Goal: Check status: Check status

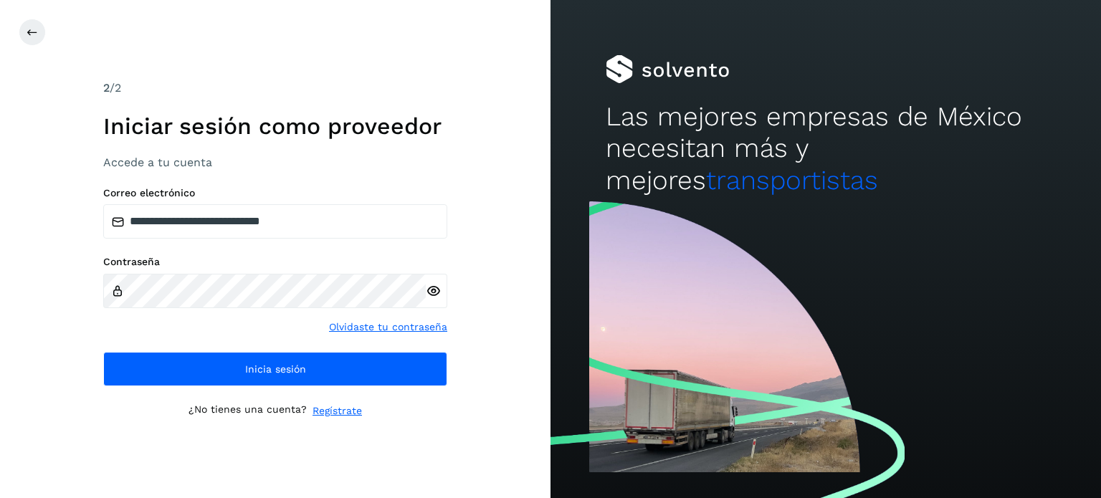
click at [300, 364] on span "Inicia sesión" at bounding box center [275, 369] width 61 height 10
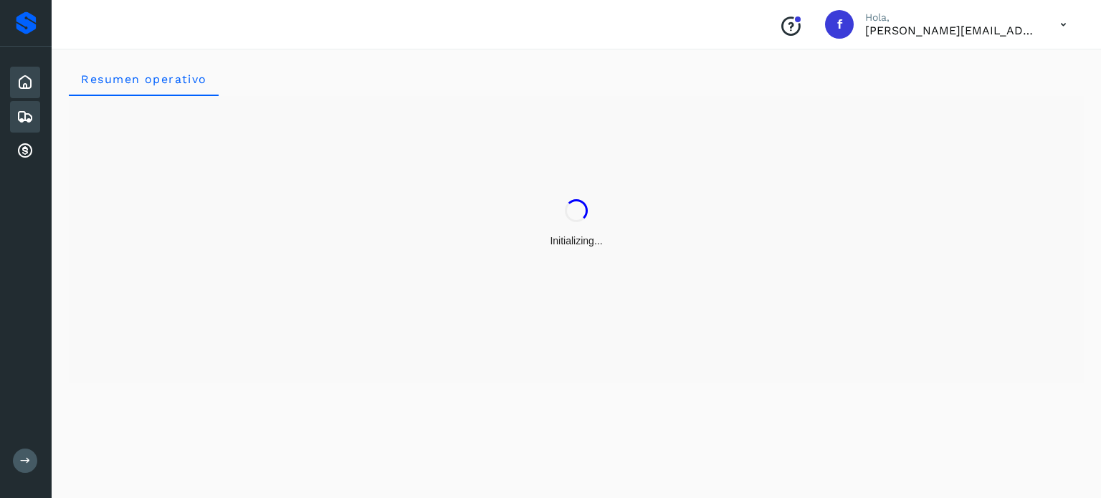
click at [34, 120] on div "Embarques" at bounding box center [25, 117] width 30 height 32
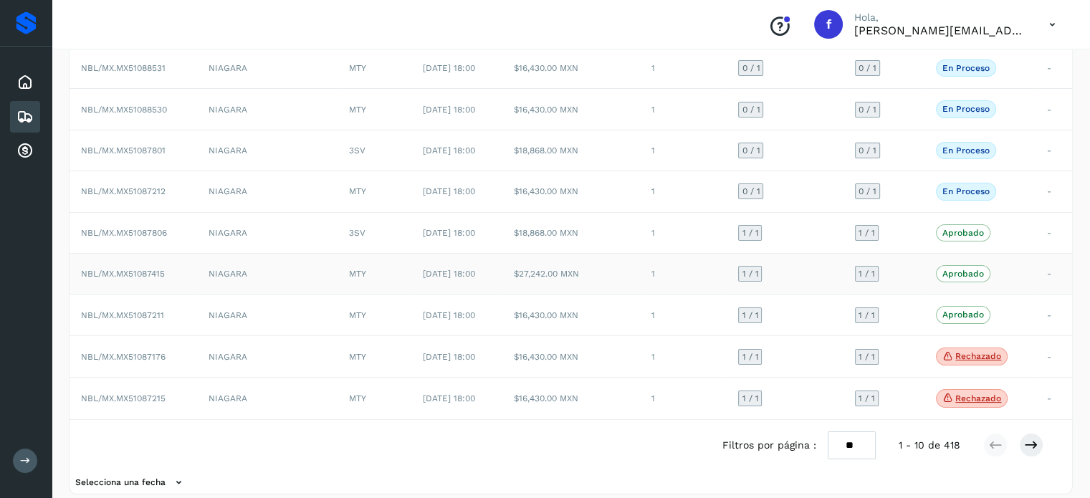
scroll to position [188, 0]
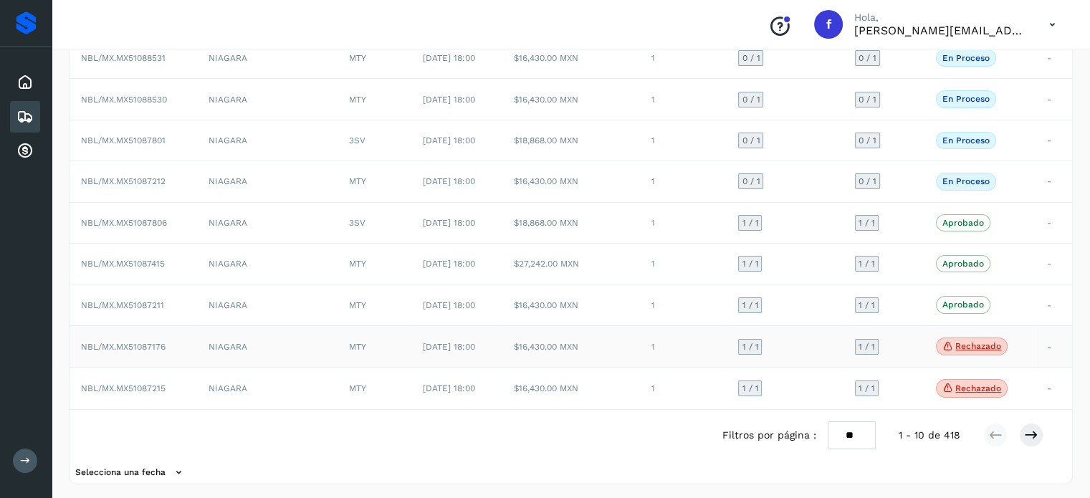
click at [974, 346] on p "Rechazado" at bounding box center [978, 346] width 46 height 10
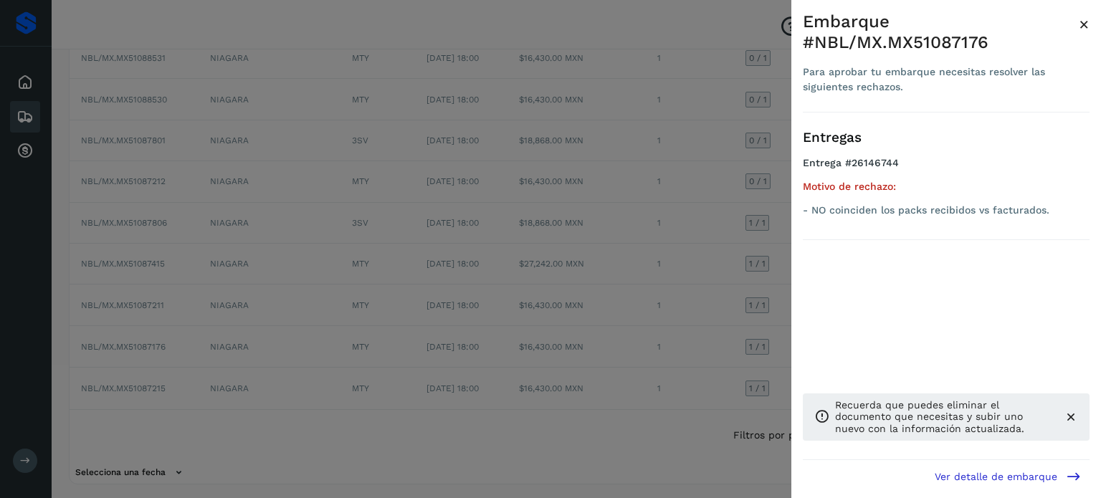
click at [1084, 14] on span "×" at bounding box center [1084, 24] width 11 height 20
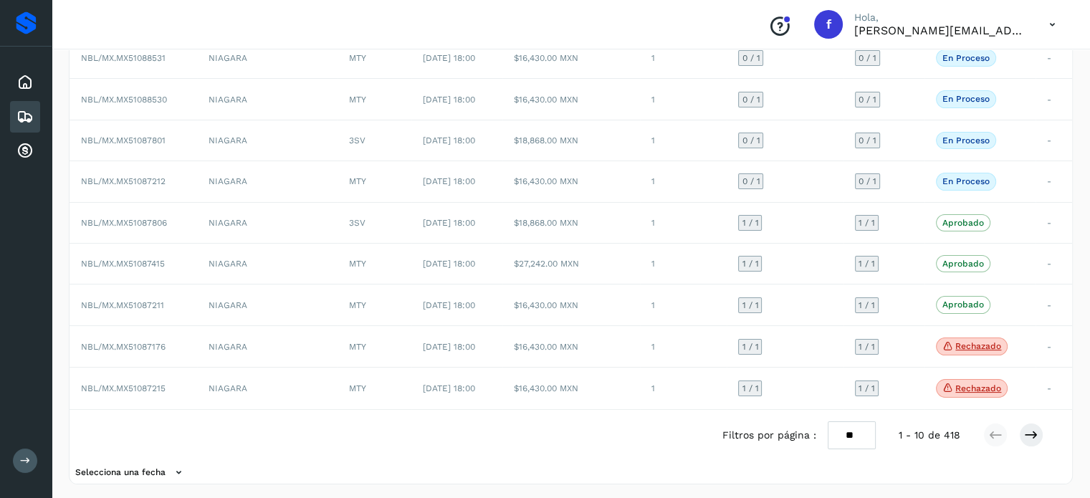
click at [854, 425] on select "** ** **" at bounding box center [852, 435] width 48 height 28
select select "**"
click at [828, 421] on select "** ** **" at bounding box center [852, 435] width 48 height 28
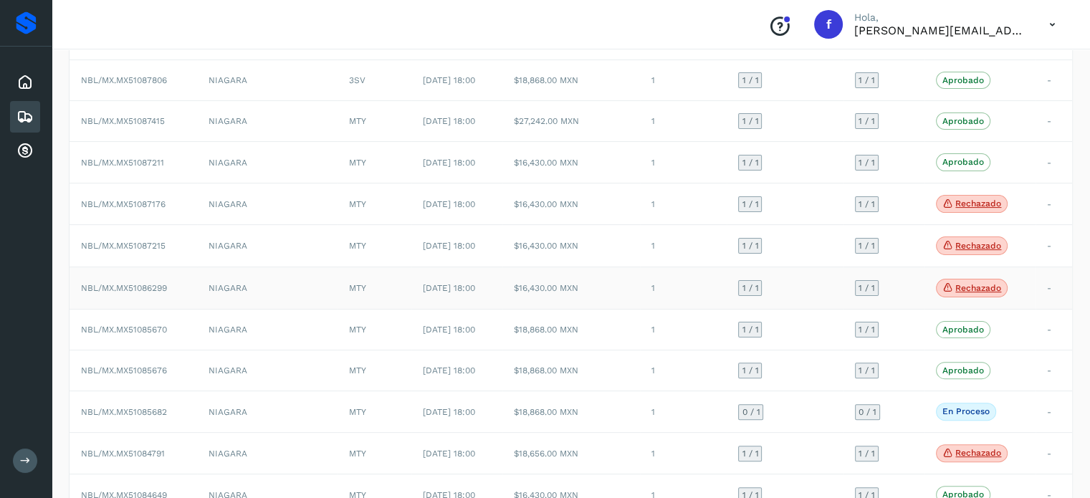
scroll to position [331, 0]
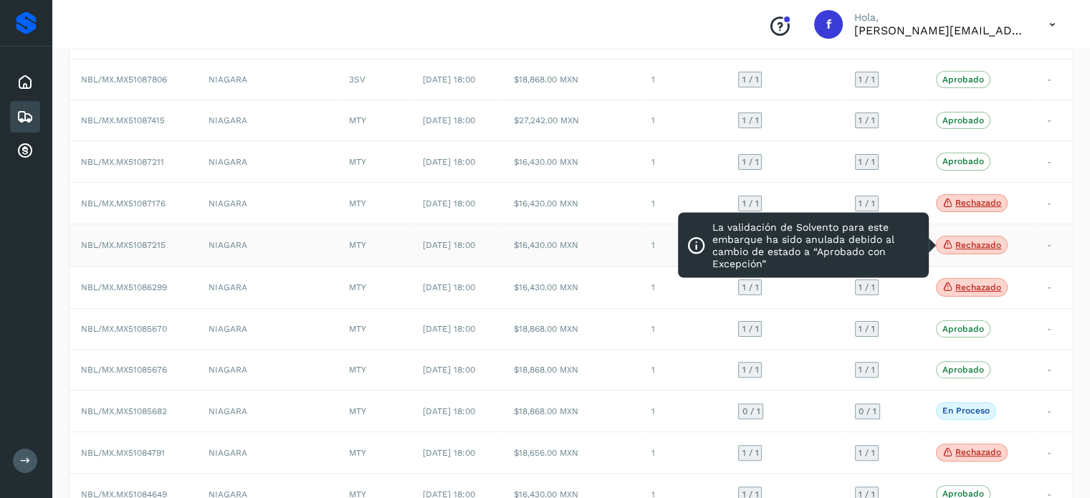
click at [1001, 246] on p "Rechazado" at bounding box center [978, 245] width 46 height 10
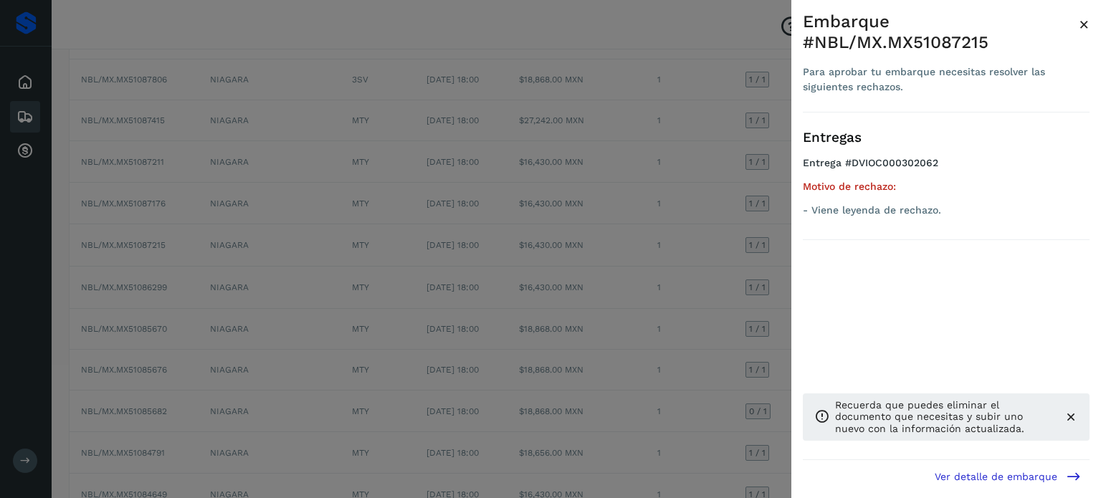
drag, startPoint x: 763, startPoint y: 29, endPoint x: 797, endPoint y: 65, distance: 49.7
click at [769, 34] on div at bounding box center [550, 249] width 1101 height 498
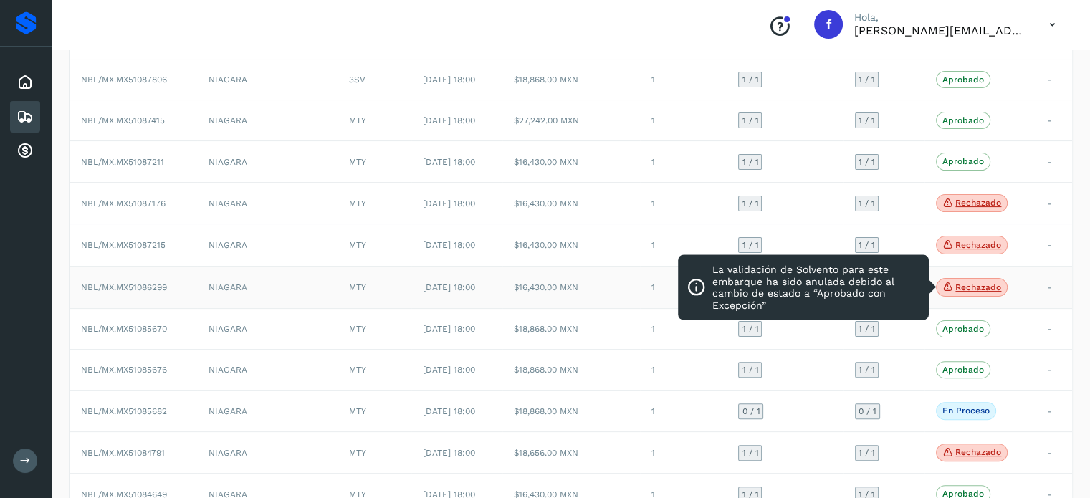
click at [971, 284] on p "Rechazado" at bounding box center [978, 287] width 46 height 10
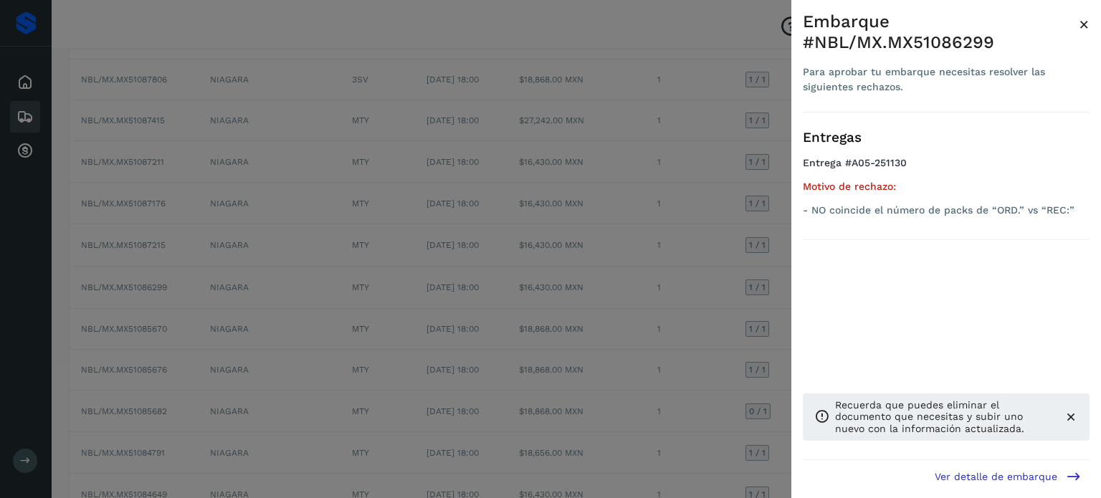
click at [712, 27] on div at bounding box center [550, 249] width 1101 height 498
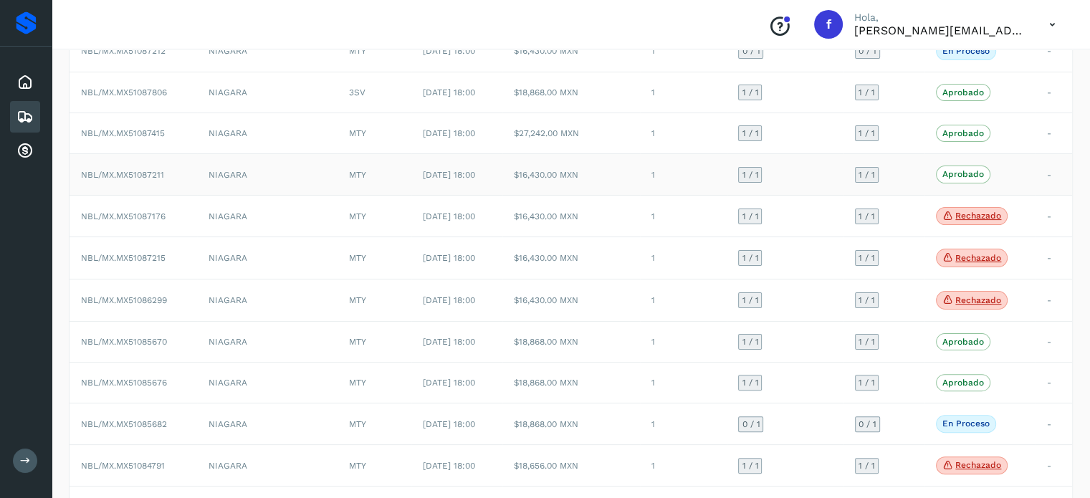
scroll to position [259, 0]
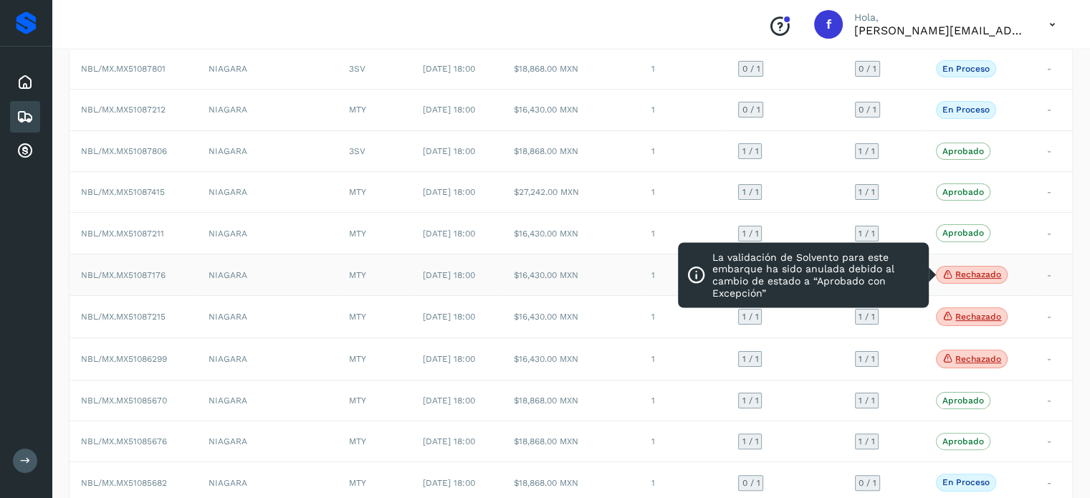
click at [980, 277] on span "Rechazado" at bounding box center [972, 275] width 72 height 19
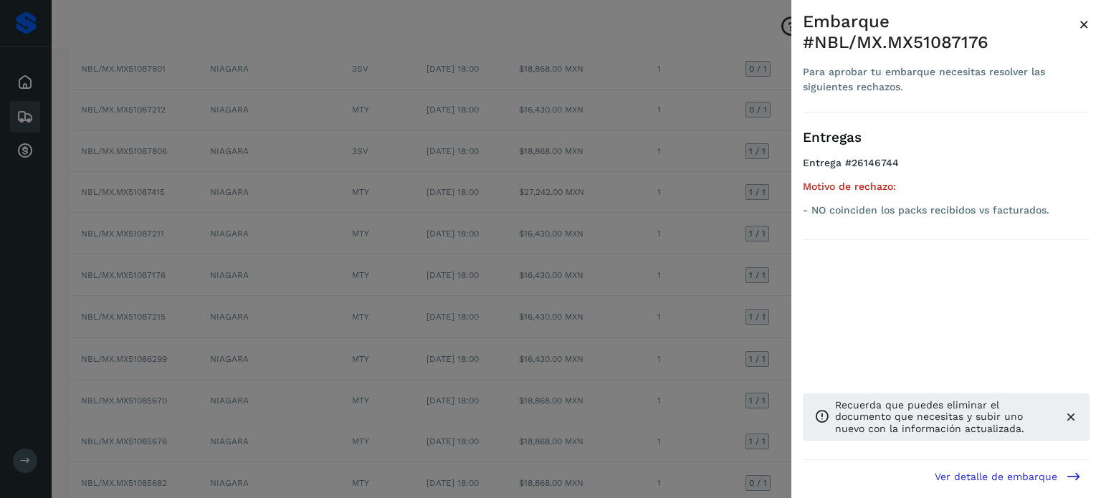
drag, startPoint x: 1050, startPoint y: 186, endPoint x: 1021, endPoint y: 186, distance: 29.4
click at [854, 203] on div "Entregas Entrega #26146744 Motivo de rechazo: - NO coinciden los packs recibido…" at bounding box center [946, 177] width 287 height 128
click at [1047, 204] on p "- NO coinciden los packs recibidos vs facturados." at bounding box center [946, 210] width 287 height 12
drag, startPoint x: 1051, startPoint y: 190, endPoint x: 806, endPoint y: 195, distance: 245.2
click at [806, 204] on p "- NO coinciden los packs recibidos vs facturados." at bounding box center [946, 210] width 287 height 12
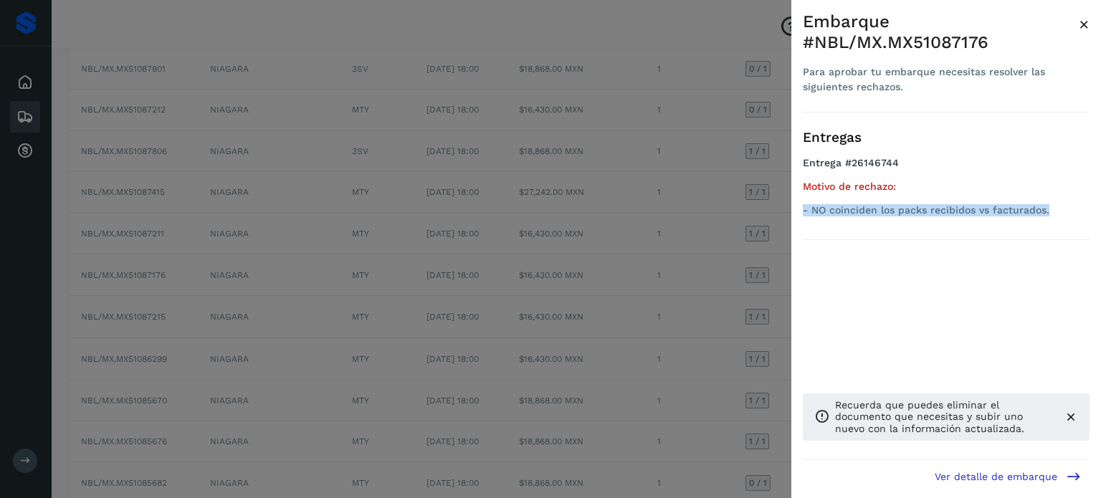
drag, startPoint x: 803, startPoint y: 186, endPoint x: 1069, endPoint y: 179, distance: 266.7
click at [1069, 181] on div "Motivo de rechazo: - NO coinciden los packs recibidos vs facturados." at bounding box center [946, 199] width 287 height 36
copy p "- NO coinciden los packs recibidos vs facturados."
click at [1078, 25] on div "Embarque #NBL/MX.MX51087176" at bounding box center [941, 32] width 276 height 42
click at [1084, 25] on span "×" at bounding box center [1084, 24] width 11 height 20
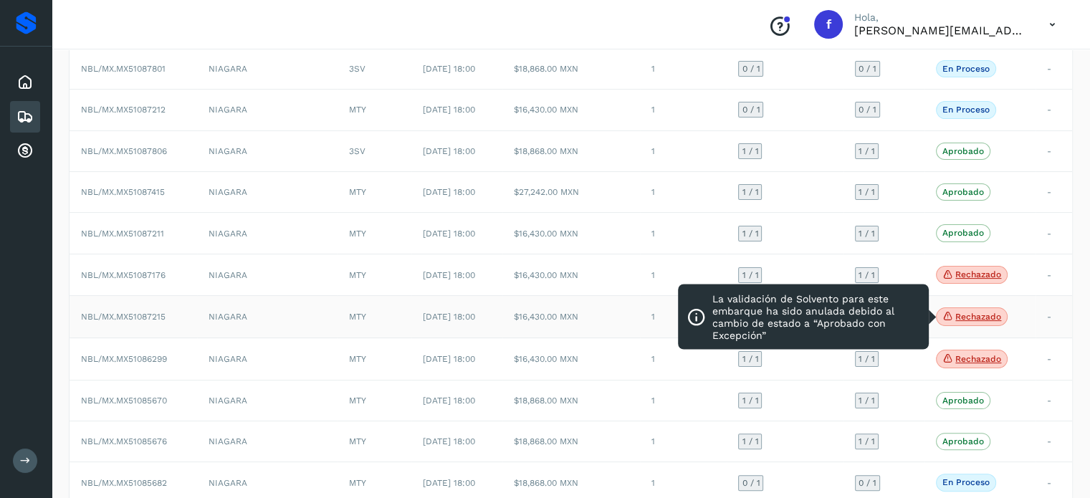
click at [972, 307] on span "Rechazado" at bounding box center [972, 316] width 72 height 19
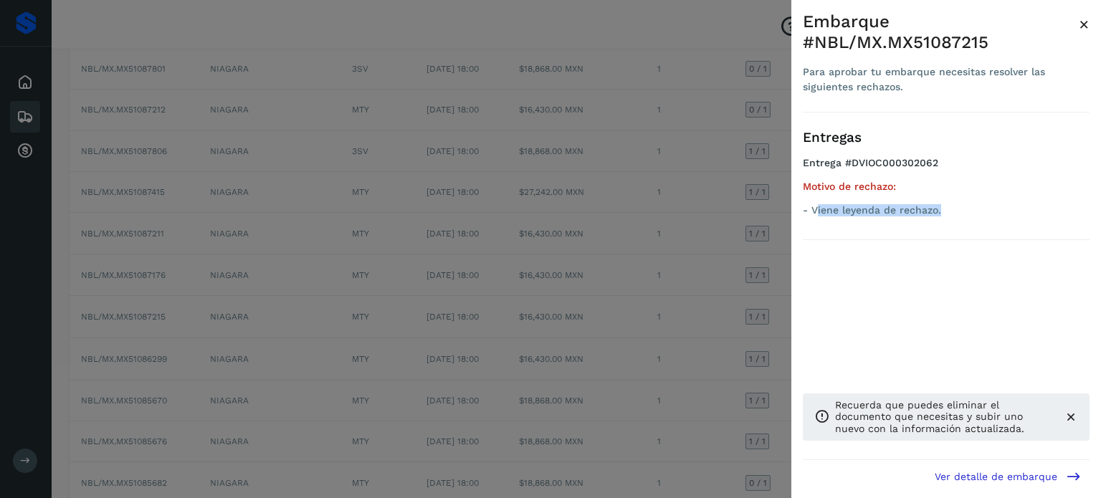
drag, startPoint x: 960, startPoint y: 190, endPoint x: 818, endPoint y: 195, distance: 142.0
click at [818, 204] on p "- Viene leyenda de rechazo." at bounding box center [946, 210] width 287 height 12
click at [1091, 22] on div "Embarque #NBL/MX.MX51087215 Para aprobar tu embarque necesitas resolver las sig…" at bounding box center [946, 260] width 310 height 521
click at [1088, 22] on div "Embarque #NBL/MX.MX51087215 Para aprobar tu embarque necesitas resolver las sig…" at bounding box center [946, 260] width 310 height 521
click at [1081, 27] on span "×" at bounding box center [1084, 24] width 11 height 20
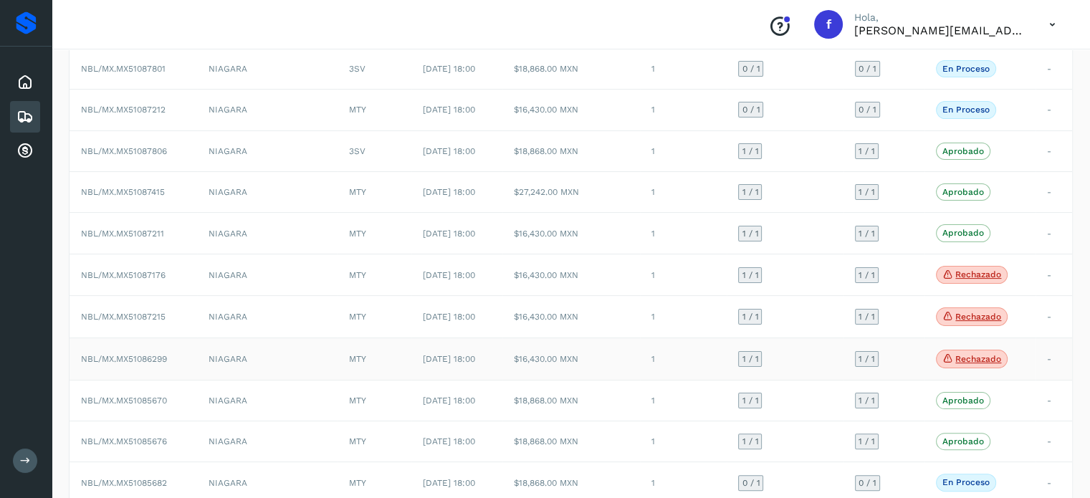
click at [975, 356] on p "Rechazado" at bounding box center [978, 359] width 46 height 10
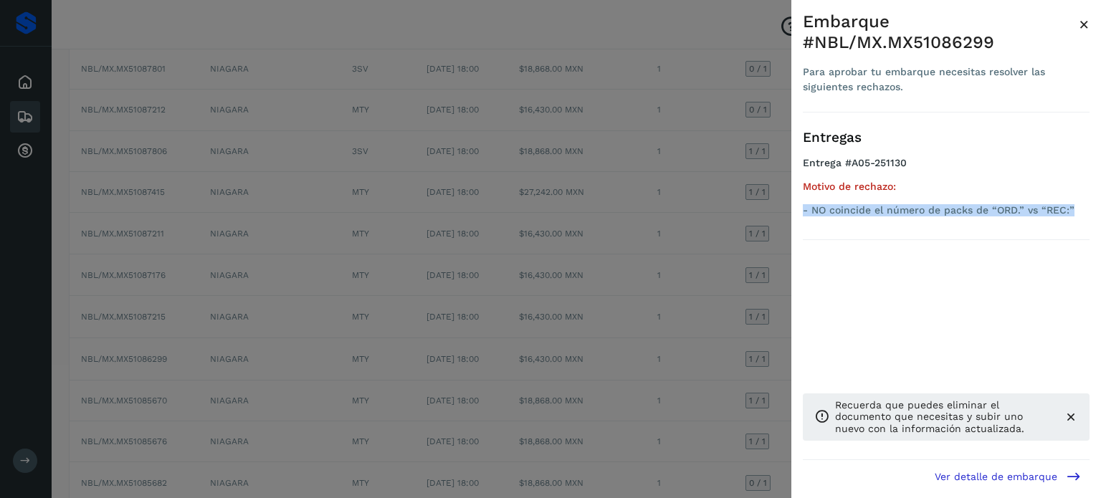
drag, startPoint x: 1072, startPoint y: 209, endPoint x: 801, endPoint y: 209, distance: 270.9
click at [801, 209] on div "Embarque #NBL/MX.MX51086299 Para aprobar tu embarque necesitas resolver las sig…" at bounding box center [946, 260] width 310 height 521
copy p "- NO coincide el número de packs de “ORD.” vs “REC:”"
click at [1088, 22] on span "×" at bounding box center [1084, 24] width 11 height 20
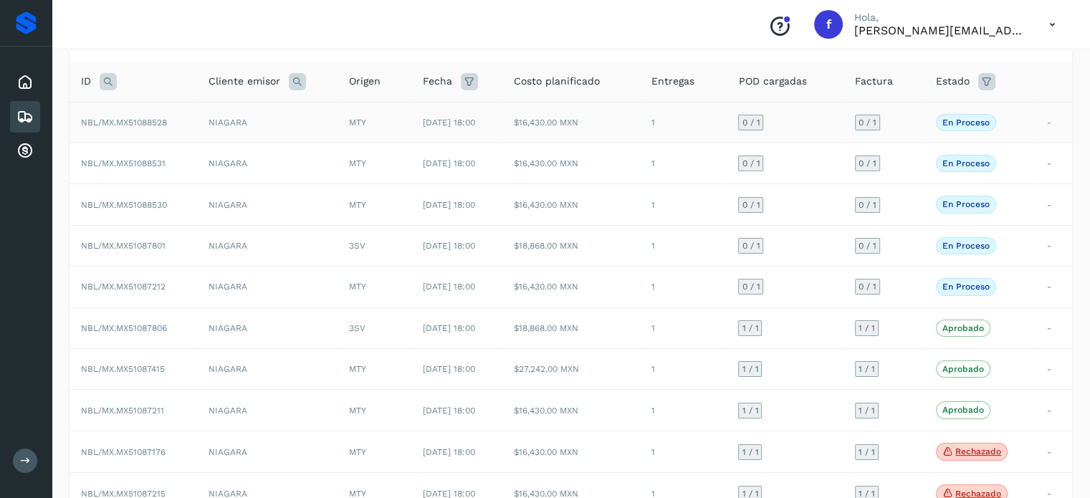
scroll to position [0, 0]
